Goal: Task Accomplishment & Management: Complete application form

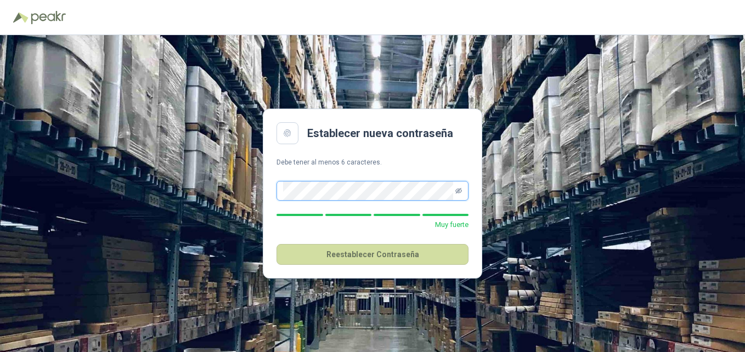
click at [458, 193] on icon "eye-invisible" at bounding box center [458, 191] width 7 height 7
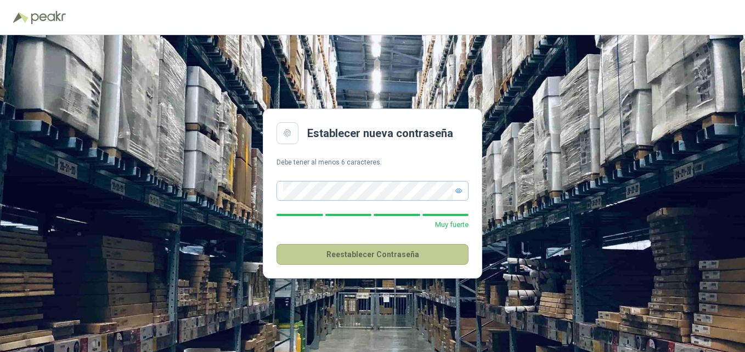
click at [393, 255] on button "Reestablecer Contraseña" at bounding box center [372, 254] width 192 height 21
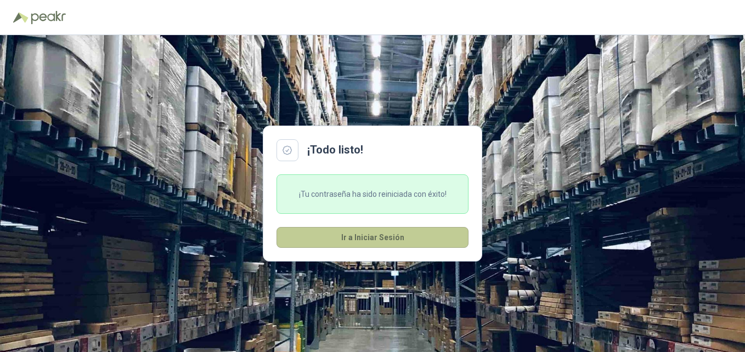
click at [371, 241] on button "Ir a Iniciar Sesión" at bounding box center [372, 237] width 192 height 21
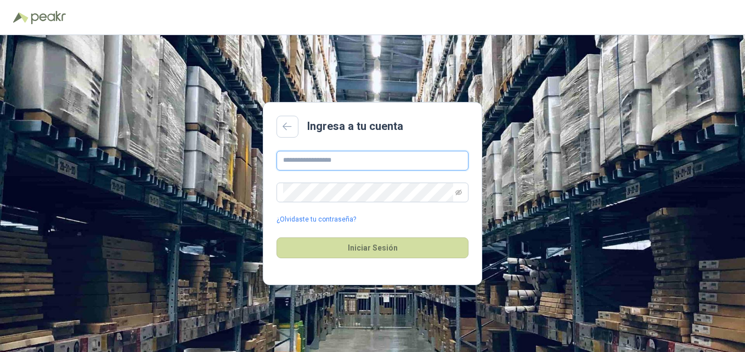
type input "**********"
click at [459, 188] on span at bounding box center [458, 192] width 7 height 19
click at [459, 194] on icon "eye-invisible" at bounding box center [458, 192] width 7 height 7
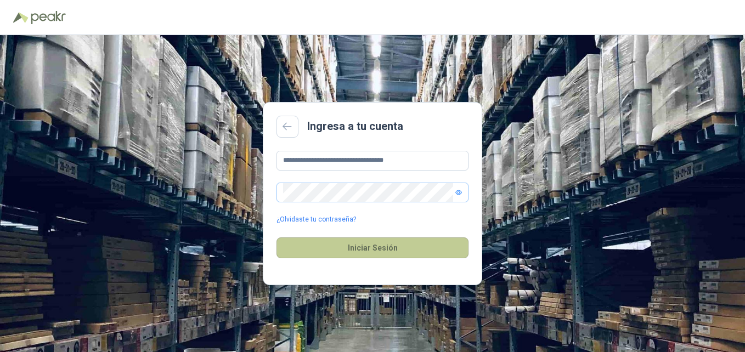
click at [364, 250] on button "Iniciar Sesión" at bounding box center [372, 247] width 192 height 21
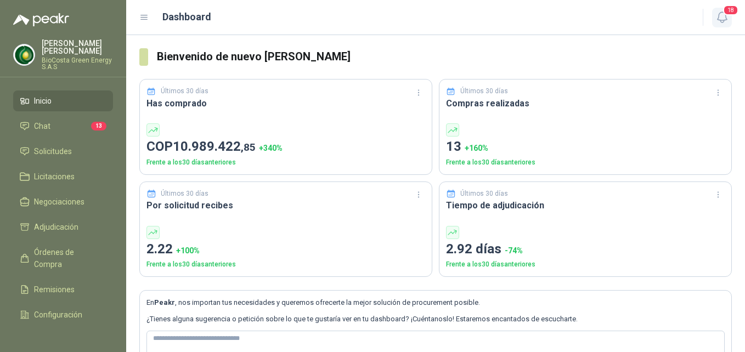
click at [723, 16] on icon "button" at bounding box center [722, 17] width 14 height 14
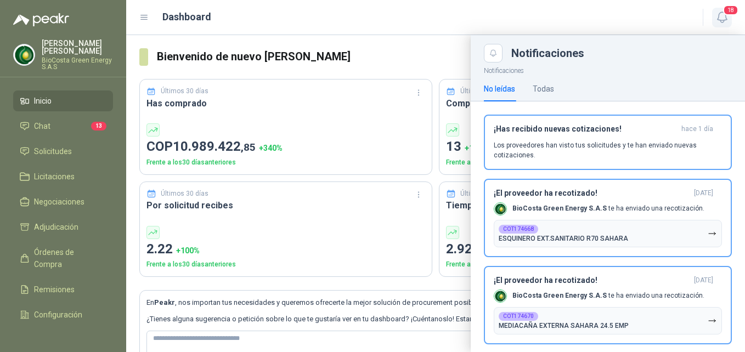
click at [723, 16] on icon "button" at bounding box center [722, 17] width 14 height 14
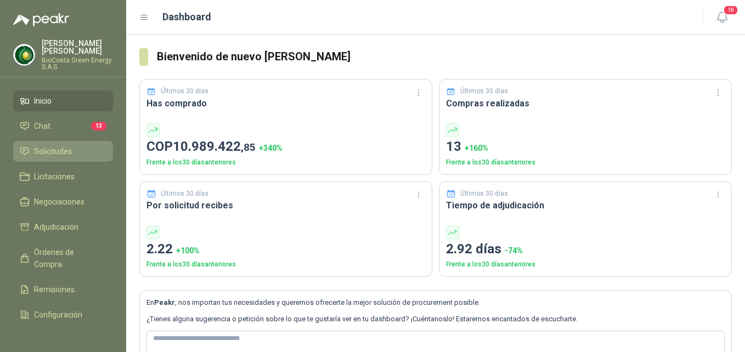
click at [52, 145] on span "Solicitudes" at bounding box center [53, 151] width 38 height 12
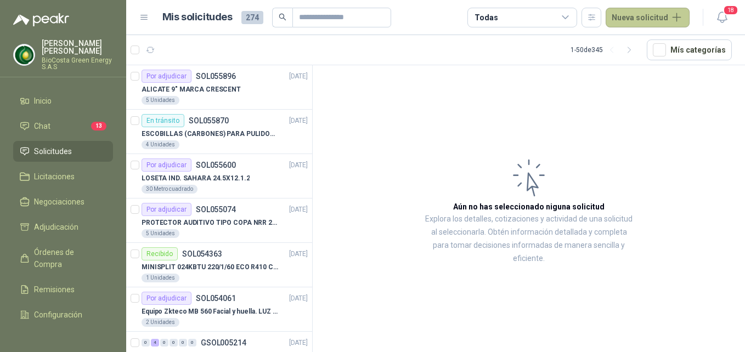
click at [643, 13] on button "Nueva solicitud" at bounding box center [648, 18] width 84 height 20
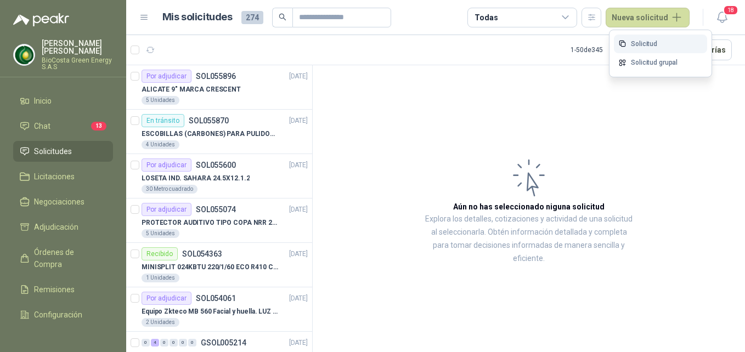
click at [643, 41] on link "Solicitud" at bounding box center [660, 44] width 93 height 19
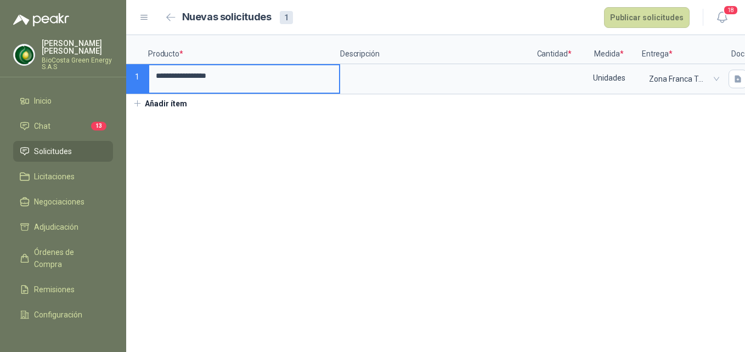
type input "**********"
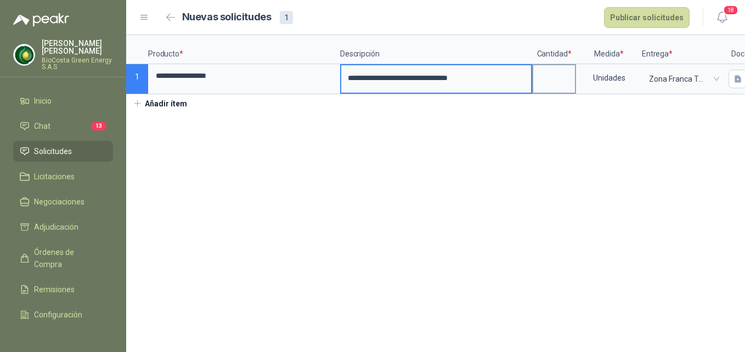
click at [560, 86] on input at bounding box center [554, 75] width 42 height 21
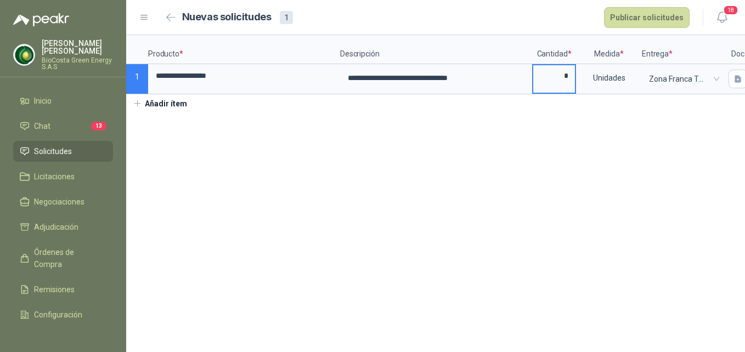
type input "*"
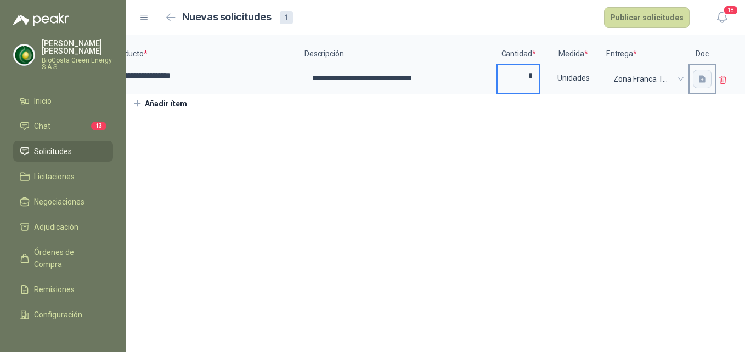
click at [698, 79] on icon "button" at bounding box center [702, 79] width 9 height 9
click at [174, 113] on button "Añadir ítem" at bounding box center [159, 103] width 67 height 19
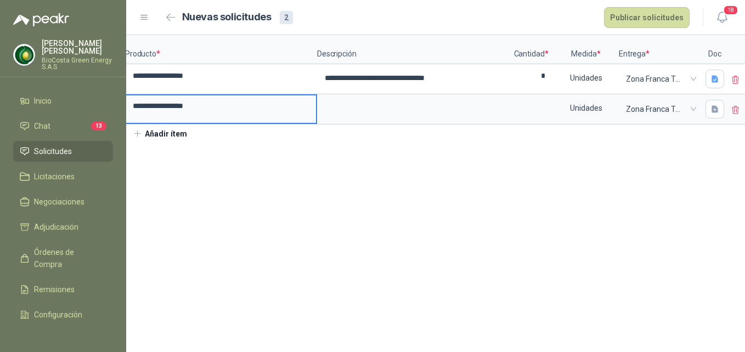
type input "**********"
click at [533, 113] on input at bounding box center [531, 105] width 42 height 21
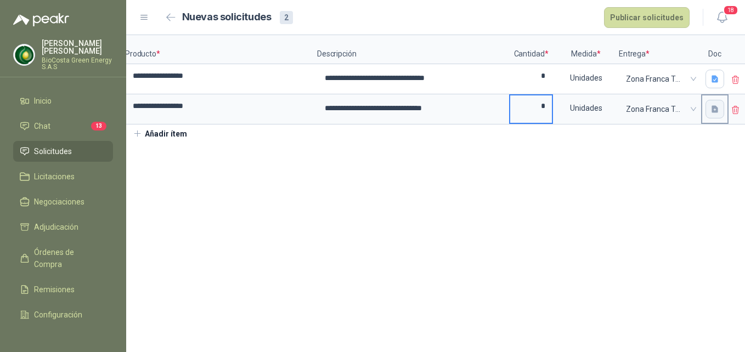
type input "*"
click at [712, 109] on icon "button" at bounding box center [714, 108] width 7 height 7
click at [167, 143] on button "Añadir ítem" at bounding box center [159, 134] width 67 height 19
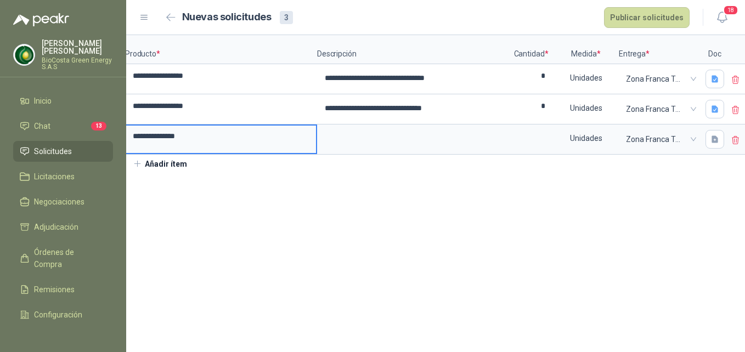
type input "**********"
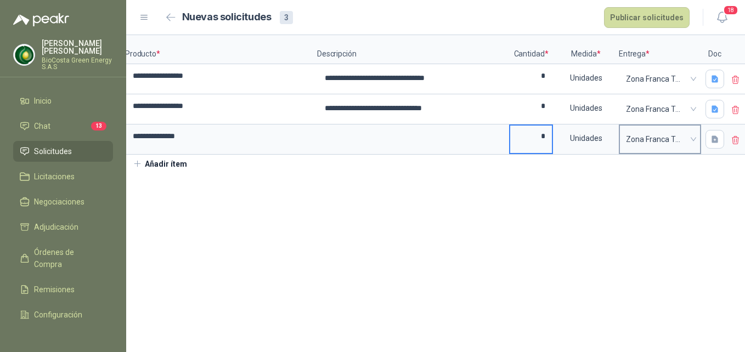
type input "*"
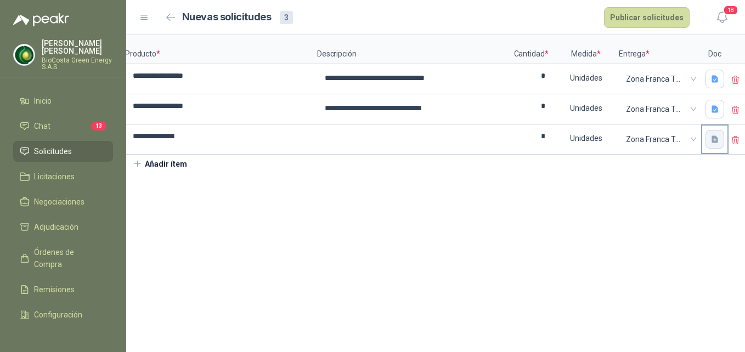
click at [711, 139] on icon "button" at bounding box center [714, 138] width 7 height 7
click at [653, 18] on button "Publicar solicitudes" at bounding box center [647, 17] width 86 height 21
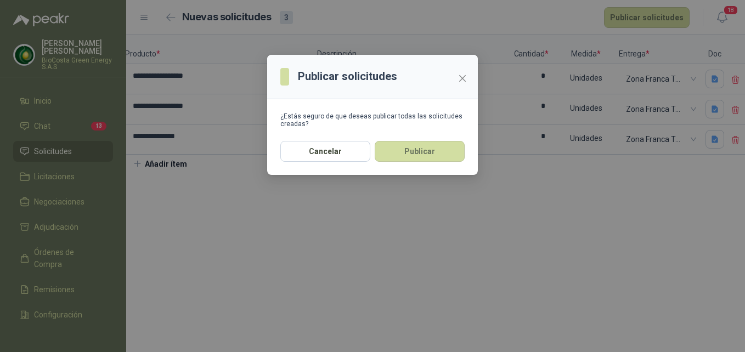
click at [420, 153] on button "Publicar" at bounding box center [420, 151] width 90 height 21
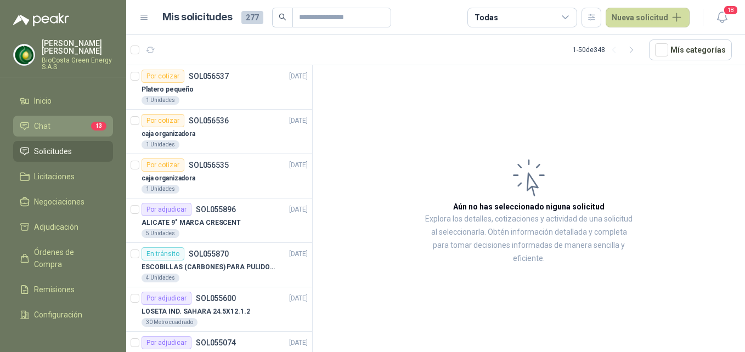
click at [39, 125] on span "Chat" at bounding box center [42, 126] width 16 height 12
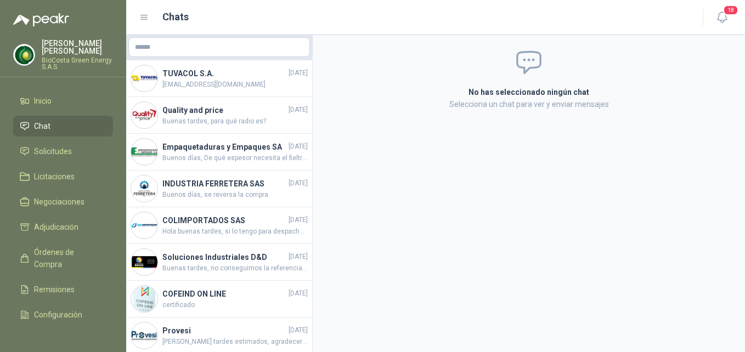
click at [61, 50] on p "[PERSON_NAME]" at bounding box center [77, 46] width 71 height 15
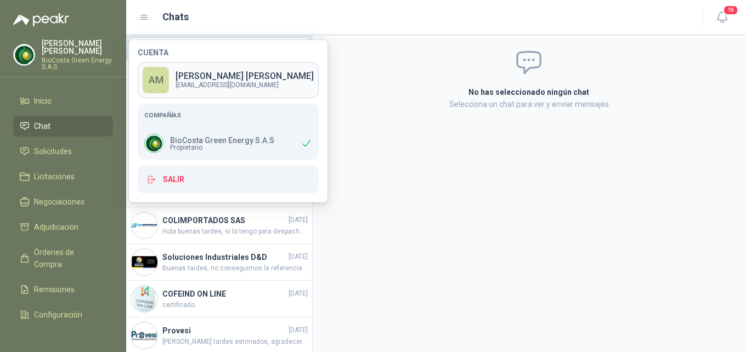
click at [195, 73] on p "[PERSON_NAME]" at bounding box center [245, 76] width 138 height 9
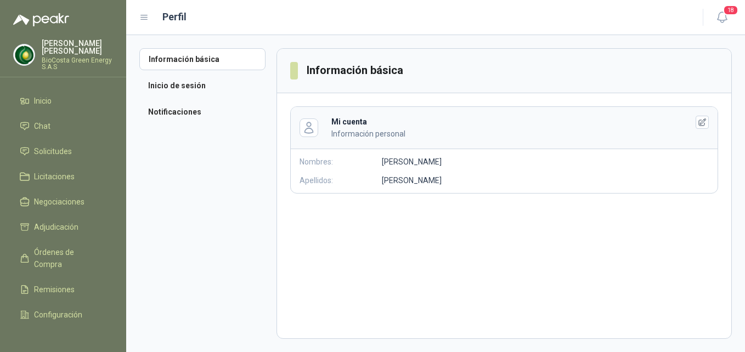
click at [701, 119] on icon "button" at bounding box center [702, 122] width 9 height 9
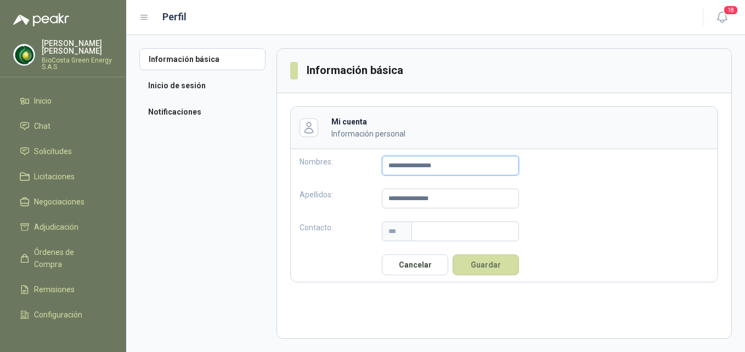
drag, startPoint x: 450, startPoint y: 172, endPoint x: 309, endPoint y: 180, distance: 141.2
click at [317, 174] on div "**********" at bounding box center [409, 165] width 237 height 33
type input "**********"
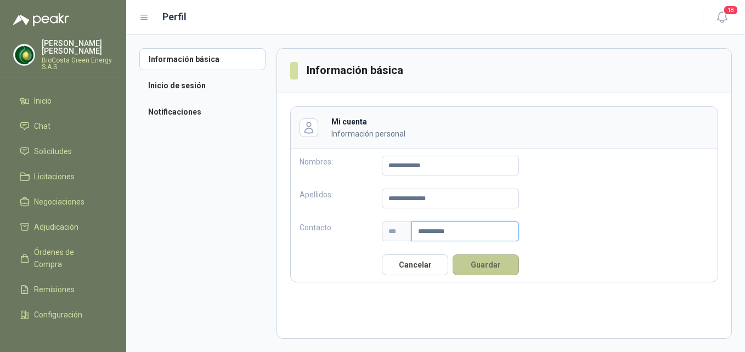
type input "**********"
click at [484, 264] on button "Guardar" at bounding box center [485, 264] width 66 height 21
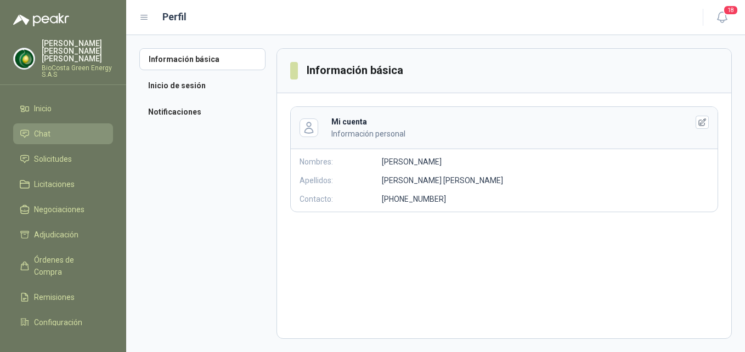
click at [31, 128] on li "Chat" at bounding box center [63, 134] width 87 height 12
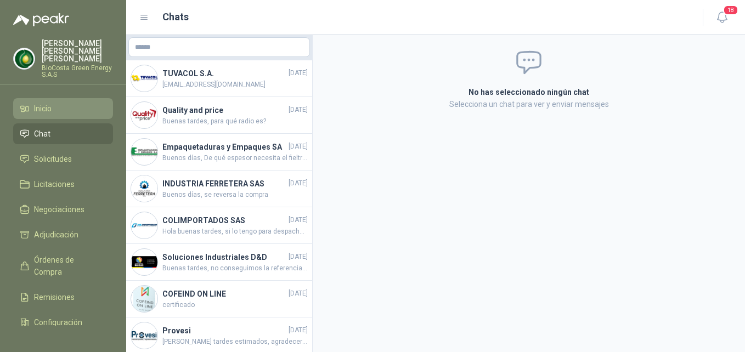
click at [43, 103] on span "Inicio" at bounding box center [43, 109] width 18 height 12
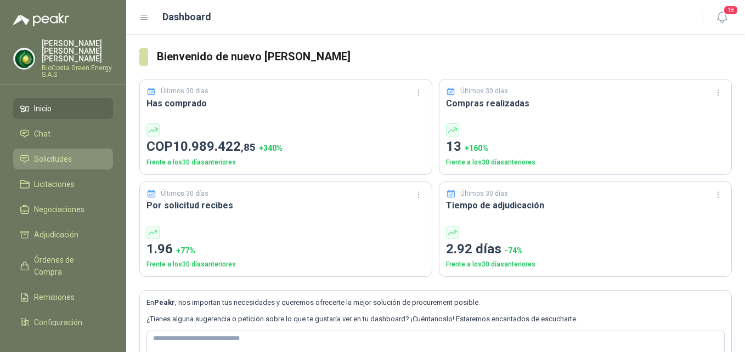
click at [59, 153] on span "Solicitudes" at bounding box center [53, 159] width 38 height 12
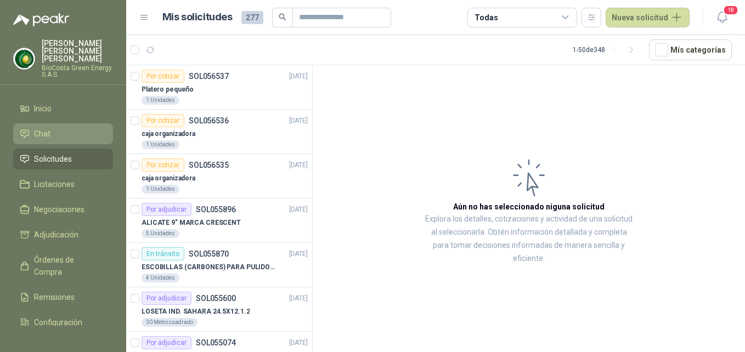
click at [61, 123] on link "Chat" at bounding box center [63, 133] width 100 height 21
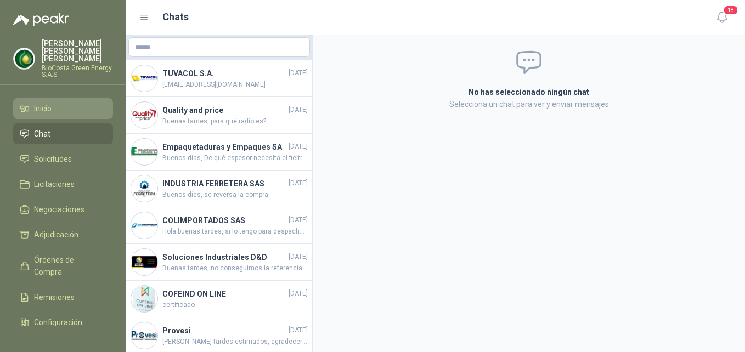
click at [56, 103] on li "Inicio" at bounding box center [63, 109] width 87 height 12
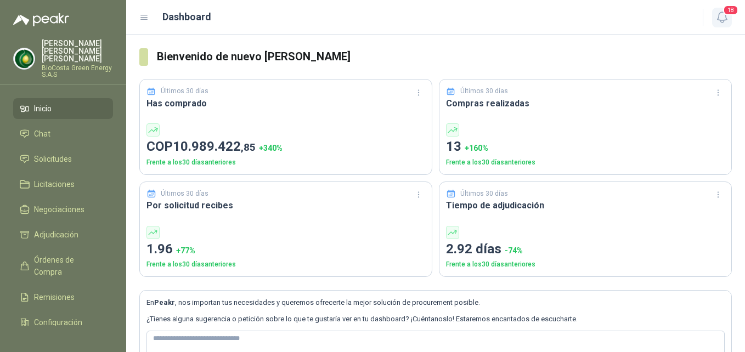
click at [731, 18] on button "18" at bounding box center [722, 18] width 20 height 20
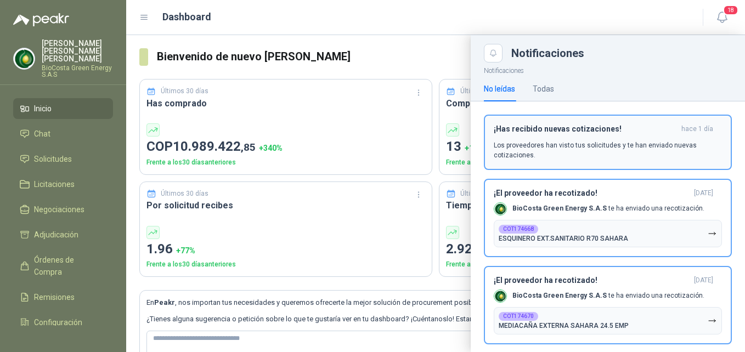
click at [604, 156] on p "Los proveedores han visto tus solicitudes y te han enviado nuevas cotizaciones." at bounding box center [608, 150] width 228 height 20
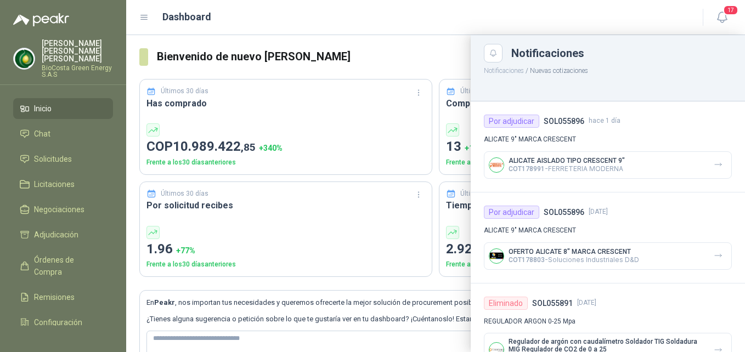
click at [587, 18] on div "Dashboard" at bounding box center [414, 16] width 550 height 15
click at [727, 18] on icon "button" at bounding box center [722, 17] width 14 height 14
